Goal: Transaction & Acquisition: Subscribe to service/newsletter

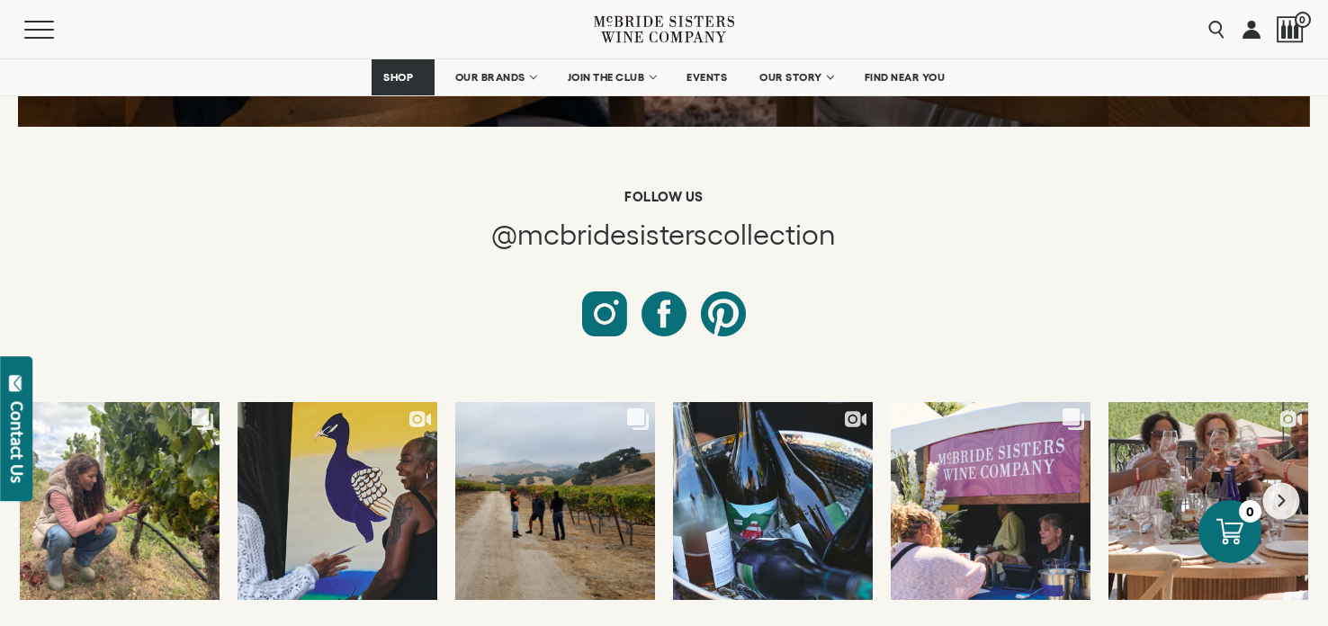
scroll to position [4747, 0]
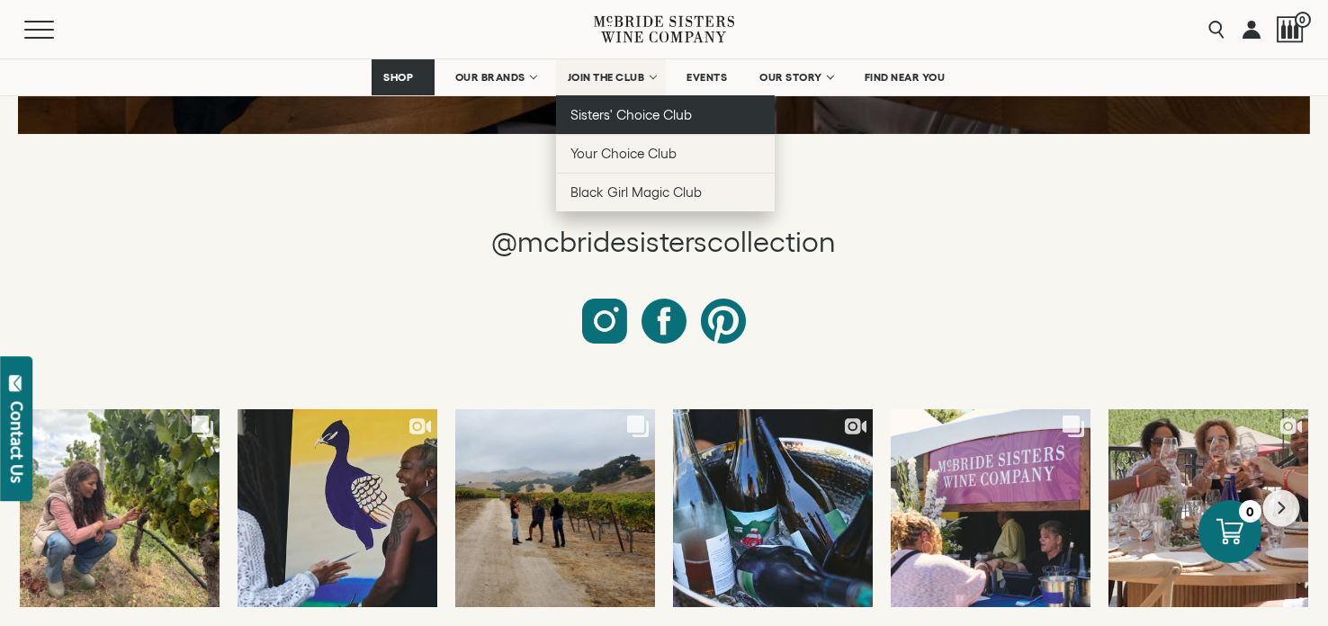
click at [622, 113] on span "Sisters' Choice Club" at bounding box center [630, 114] width 121 height 15
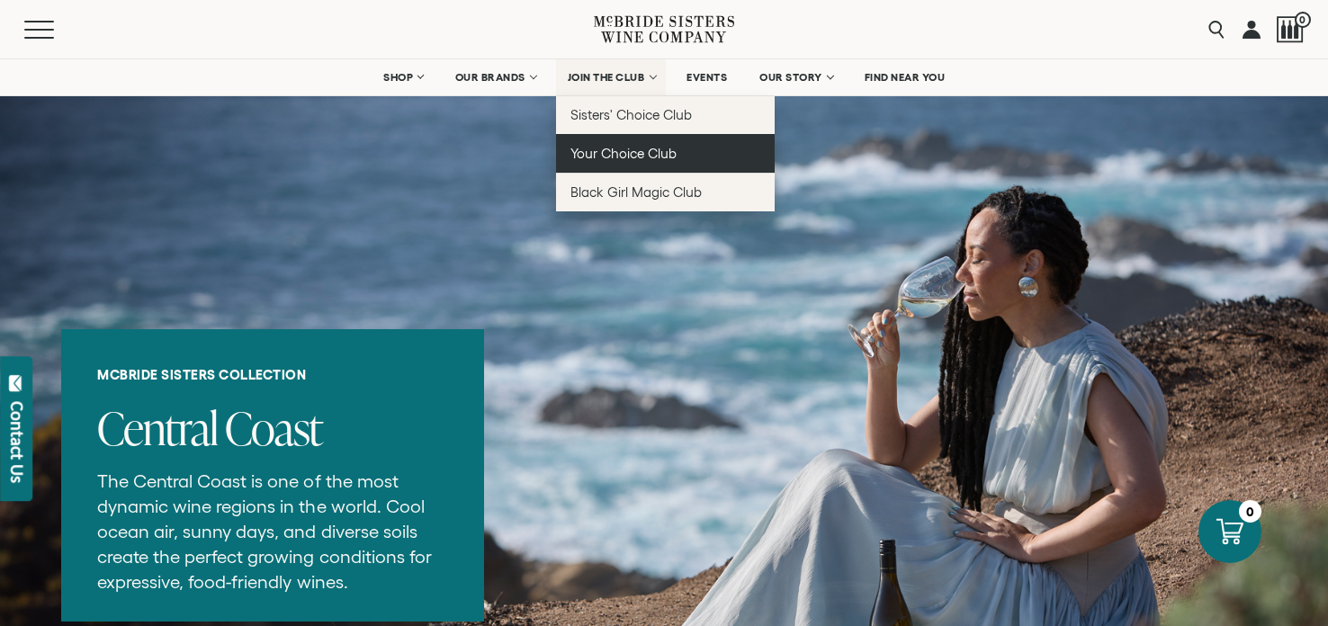
click at [629, 155] on span "Your Choice Club" at bounding box center [623, 153] width 106 height 15
